Goal: Information Seeking & Learning: Learn about a topic

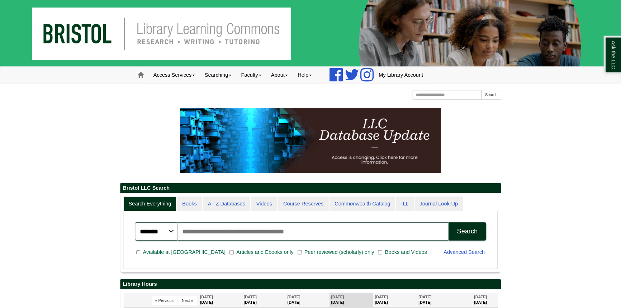
scroll to position [4, 4]
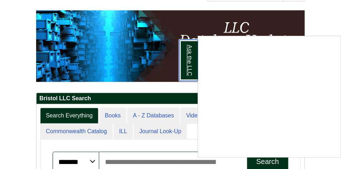
click at [190, 58] on link "Ask the LLC" at bounding box center [189, 60] width 19 height 41
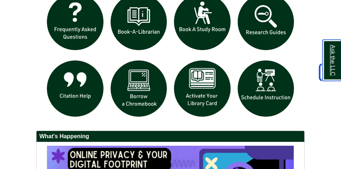
scroll to position [699, 0]
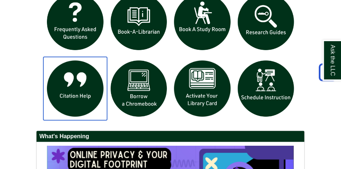
click at [81, 86] on img "slideshow" at bounding box center [75, 89] width 64 height 64
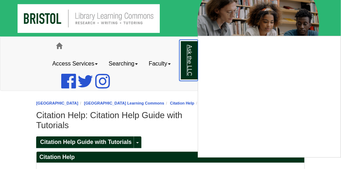
click at [189, 68] on link "Ask the LLC" at bounding box center [189, 60] width 19 height 41
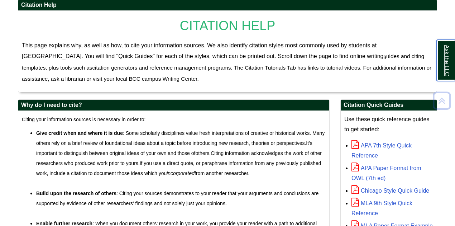
scroll to position [215, 0]
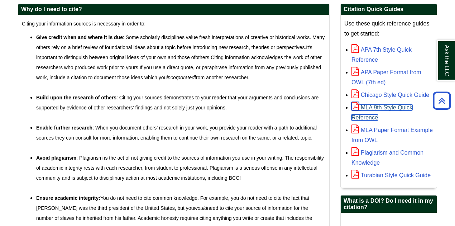
drag, startPoint x: 368, startPoint y: 112, endPoint x: 365, endPoint y: 117, distance: 5.8
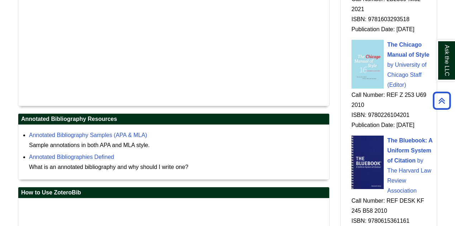
scroll to position [920, 0]
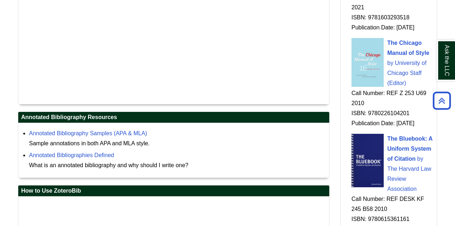
drag, startPoint x: 23, startPoint y: 114, endPoint x: 115, endPoint y: 113, distance: 91.5
click at [115, 113] on h2 "Annotated Bibliography Resources" at bounding box center [173, 117] width 311 height 11
click at [117, 116] on h2 "Annotated Bibliography Resources" at bounding box center [173, 117] width 311 height 11
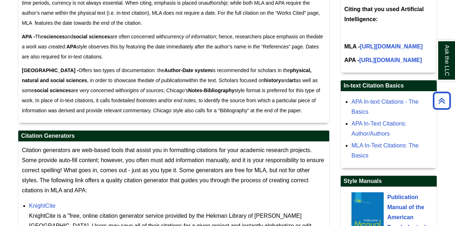
scroll to position [465, 0]
